Goal: Answer question/provide support: Share knowledge or assist other users

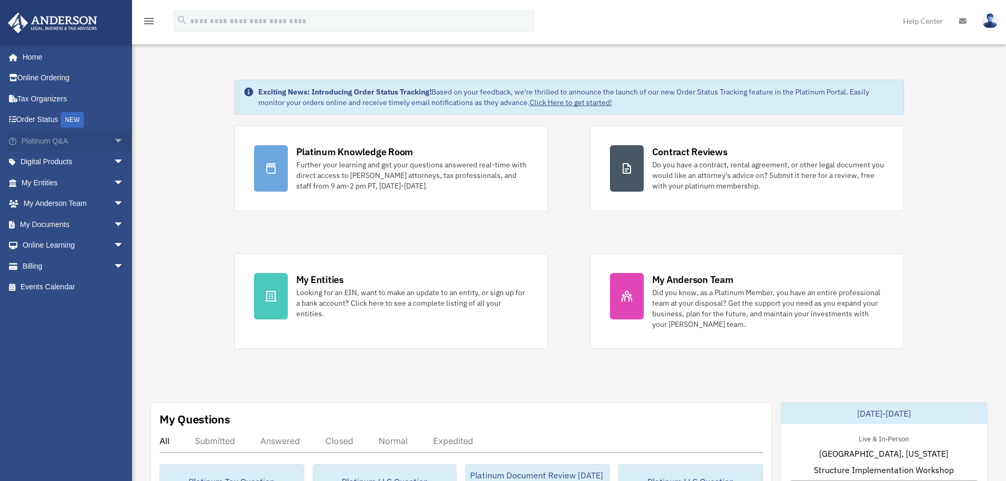
click at [46, 138] on link "Platinum Q&A arrow_drop_down" at bounding box center [73, 140] width 133 height 21
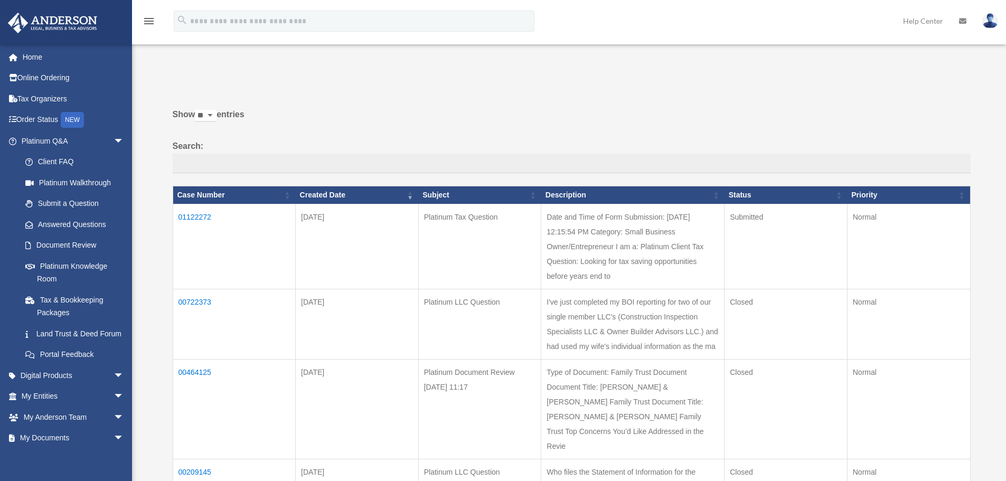
click at [197, 215] on td "01122272" at bounding box center [234, 246] width 123 height 85
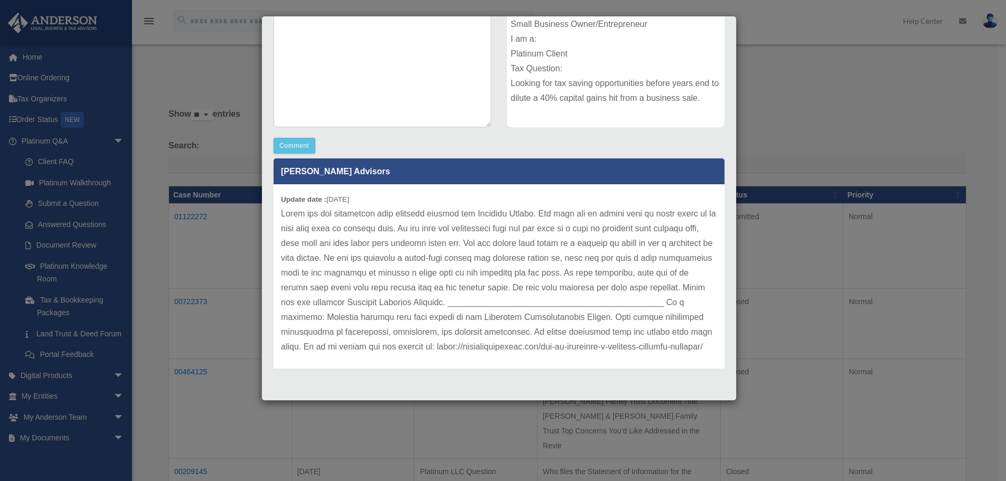
scroll to position [106, 0]
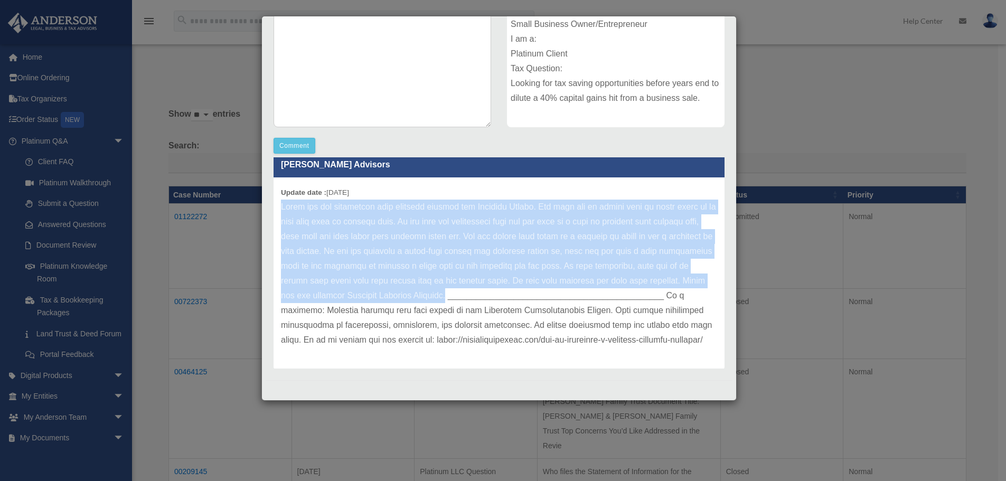
drag, startPoint x: 565, startPoint y: 296, endPoint x: 274, endPoint y: 200, distance: 306.9
click at [274, 200] on div "Update date : [DATE]" at bounding box center [499, 273] width 451 height 192
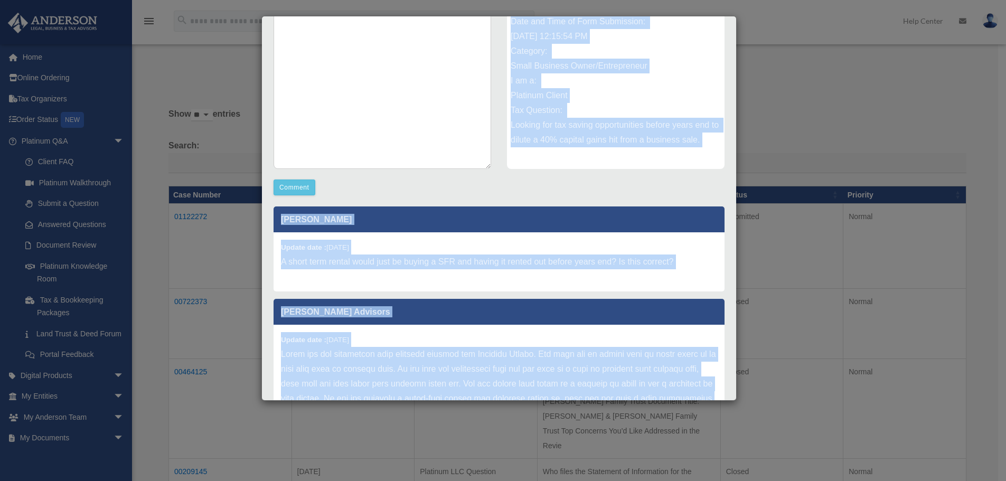
scroll to position [137, 0]
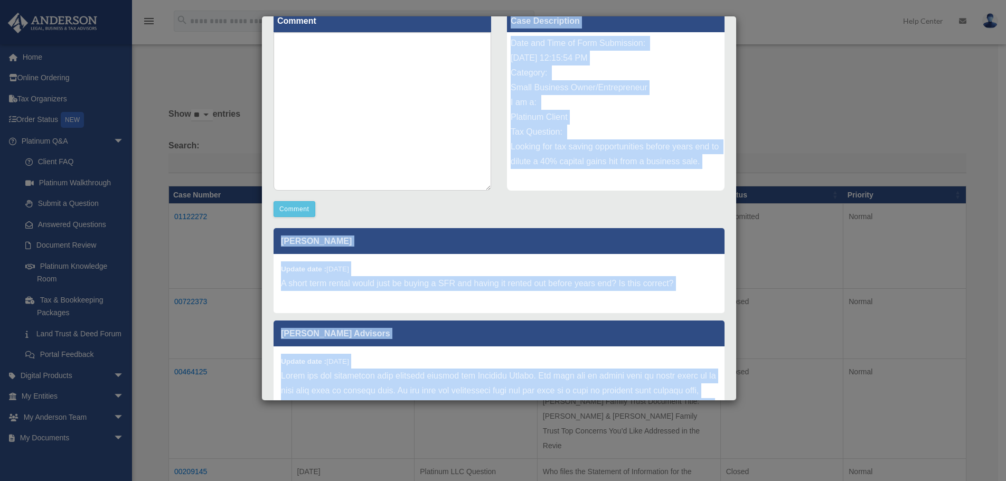
copy div "Case Description Date and Time of Form Submission: [DATE] 12:15:54 PM Category:…"
